Goal: Information Seeking & Learning: Check status

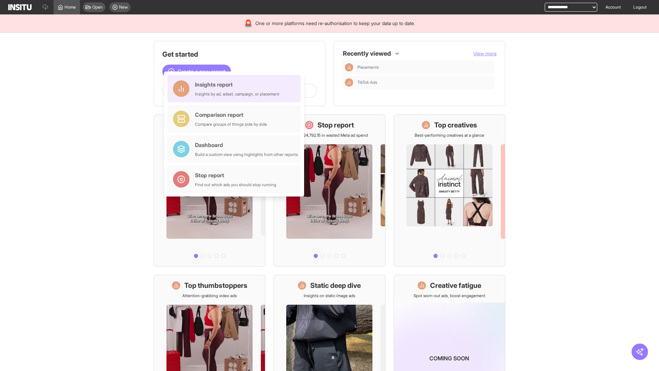
click at [236, 89] on div "Insights report Insights by ad, adset, campaign, or placement" at bounding box center [237, 88] width 84 height 16
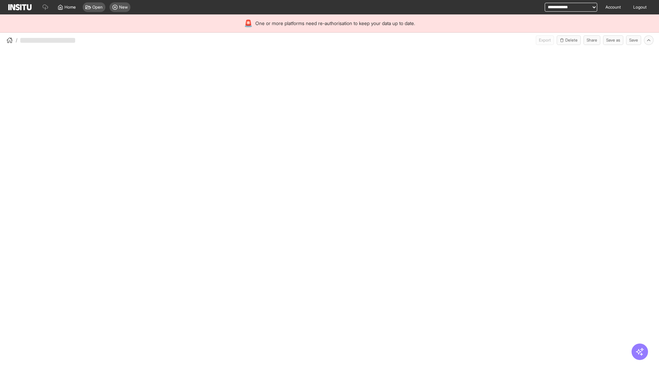
select select "**"
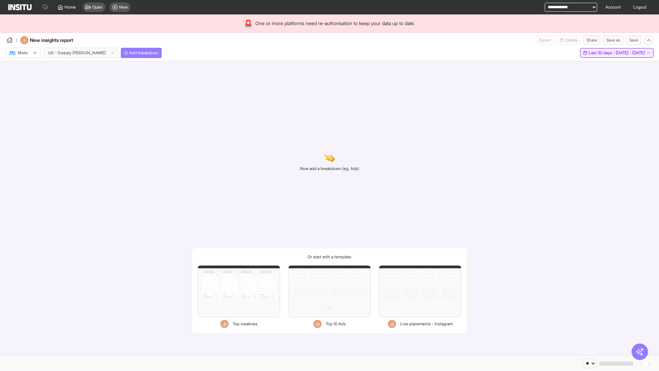
click at [602, 53] on span "Last 30 days - [DATE] - [DATE]" at bounding box center [617, 52] width 56 height 5
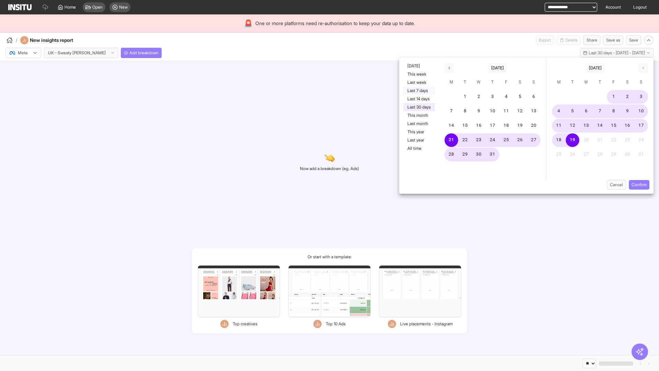
click at [418, 91] on button "Last 7 days" at bounding box center [419, 91] width 32 height 8
